Goal: Information Seeking & Learning: Learn about a topic

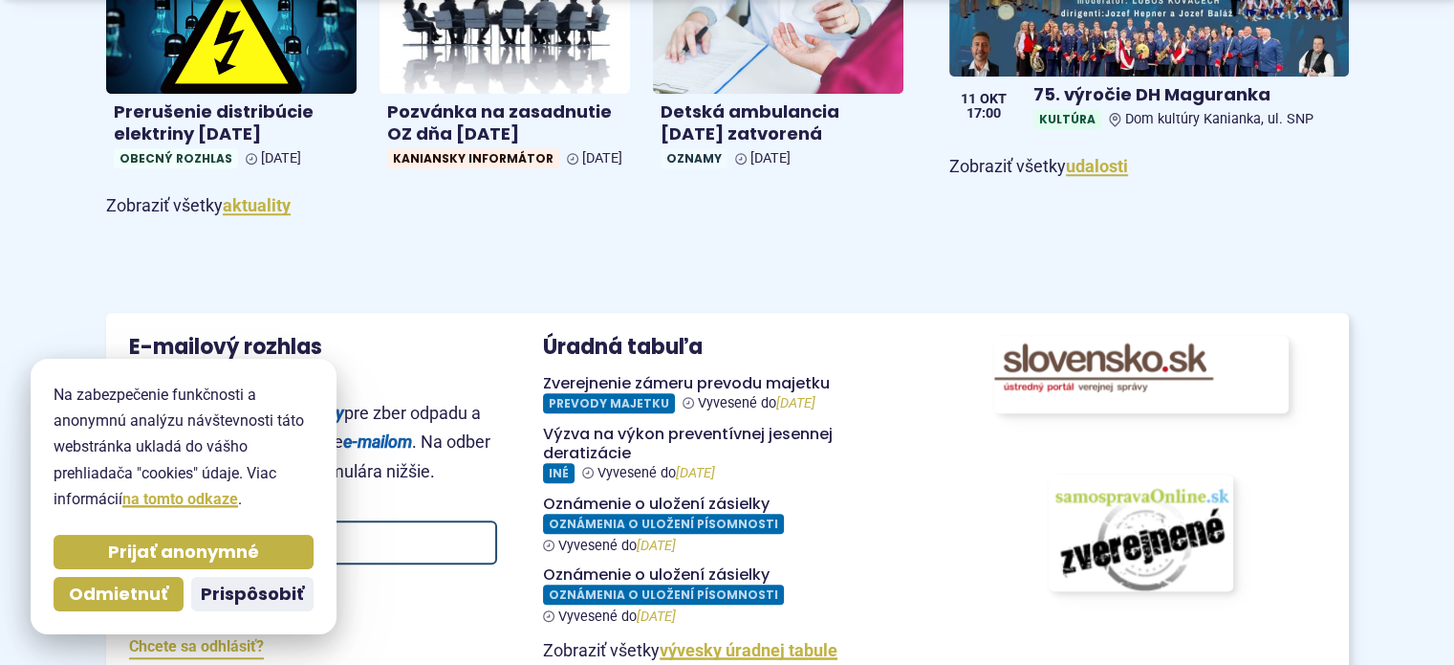
scroll to position [1410, 0]
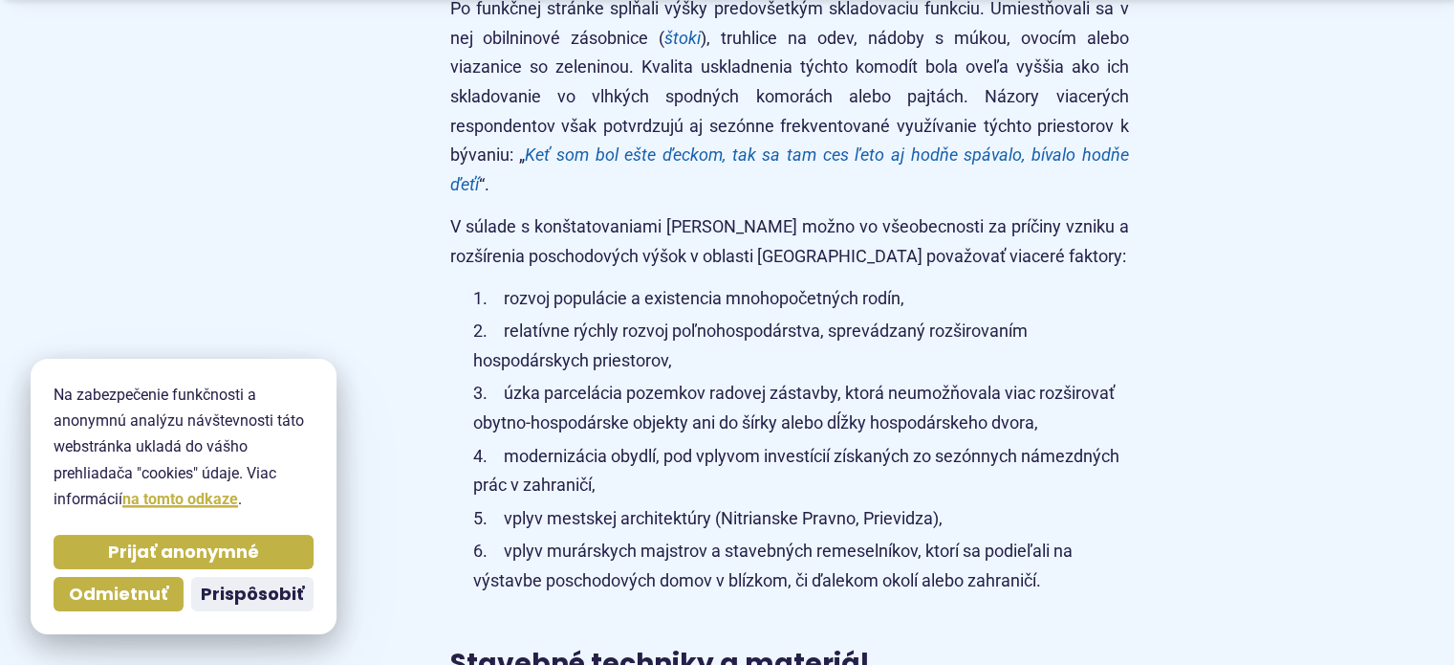
scroll to position [4052, 0]
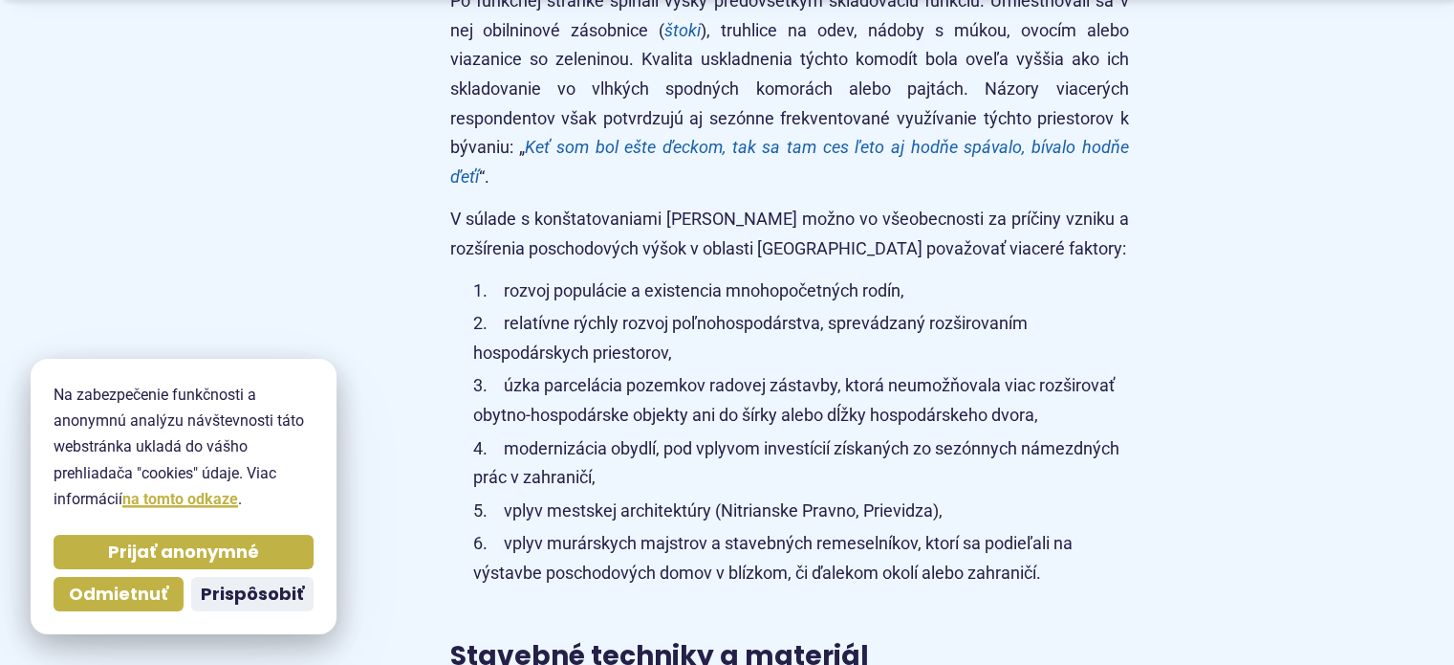
drag, startPoint x: 1464, startPoint y: 657, endPoint x: 963, endPoint y: 569, distance: 508.7
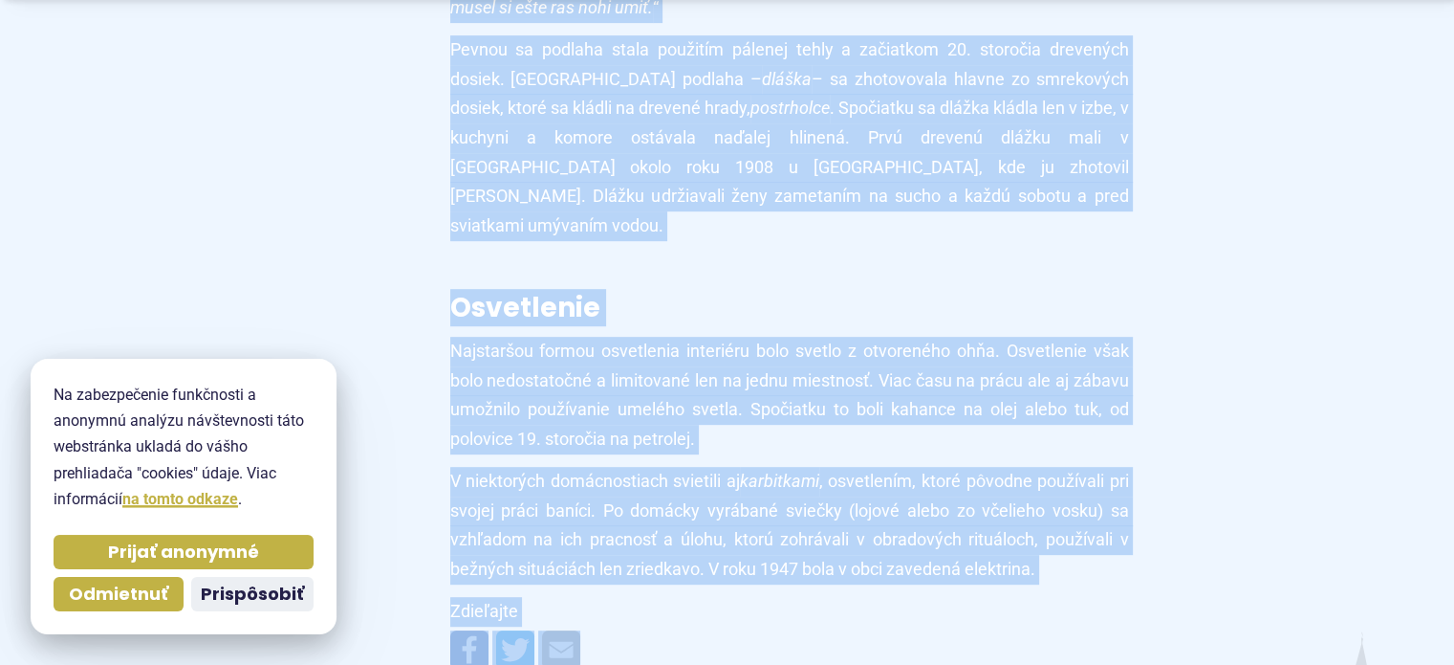
scroll to position [15547, 0]
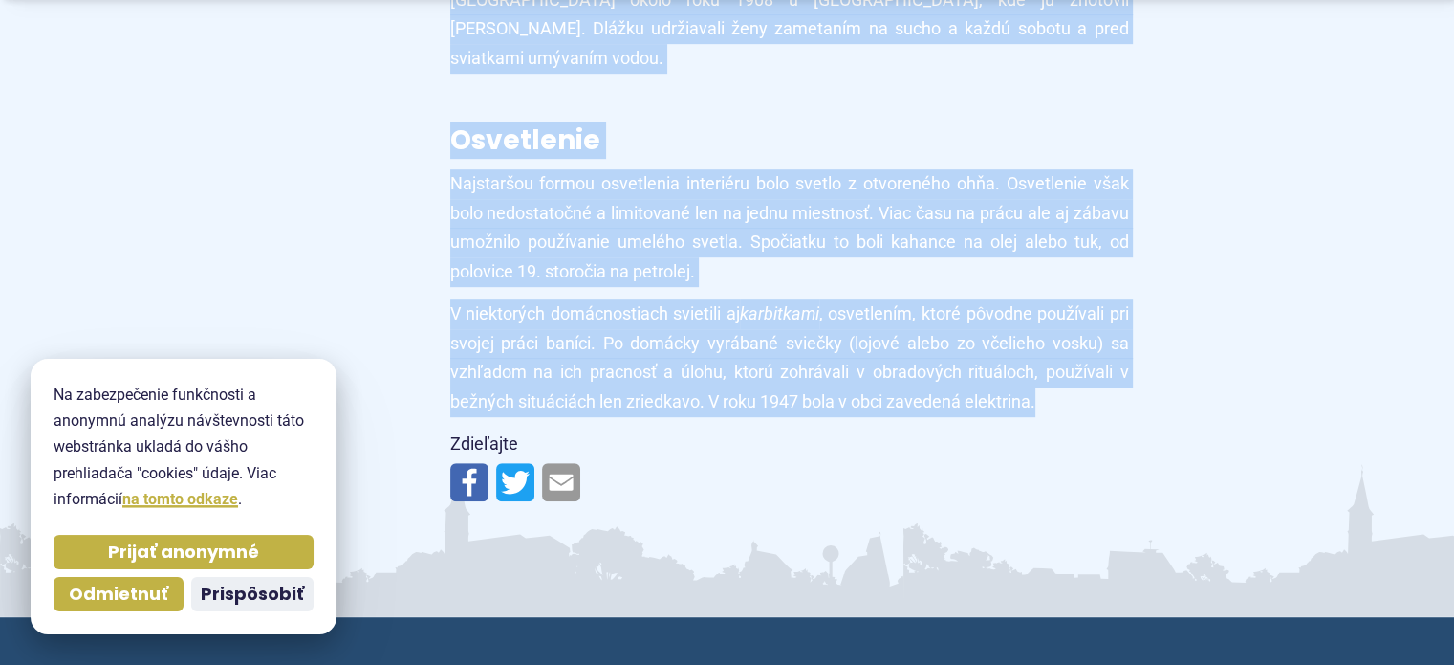
drag, startPoint x: 478, startPoint y: 95, endPoint x: 1236, endPoint y: 147, distance: 760.1
copy article "Tradičné staviteľstvo /Martin Priečko/ Lokalita Kanianka svojou geografickou po…"
